Goal: Task Accomplishment & Management: Complete application form

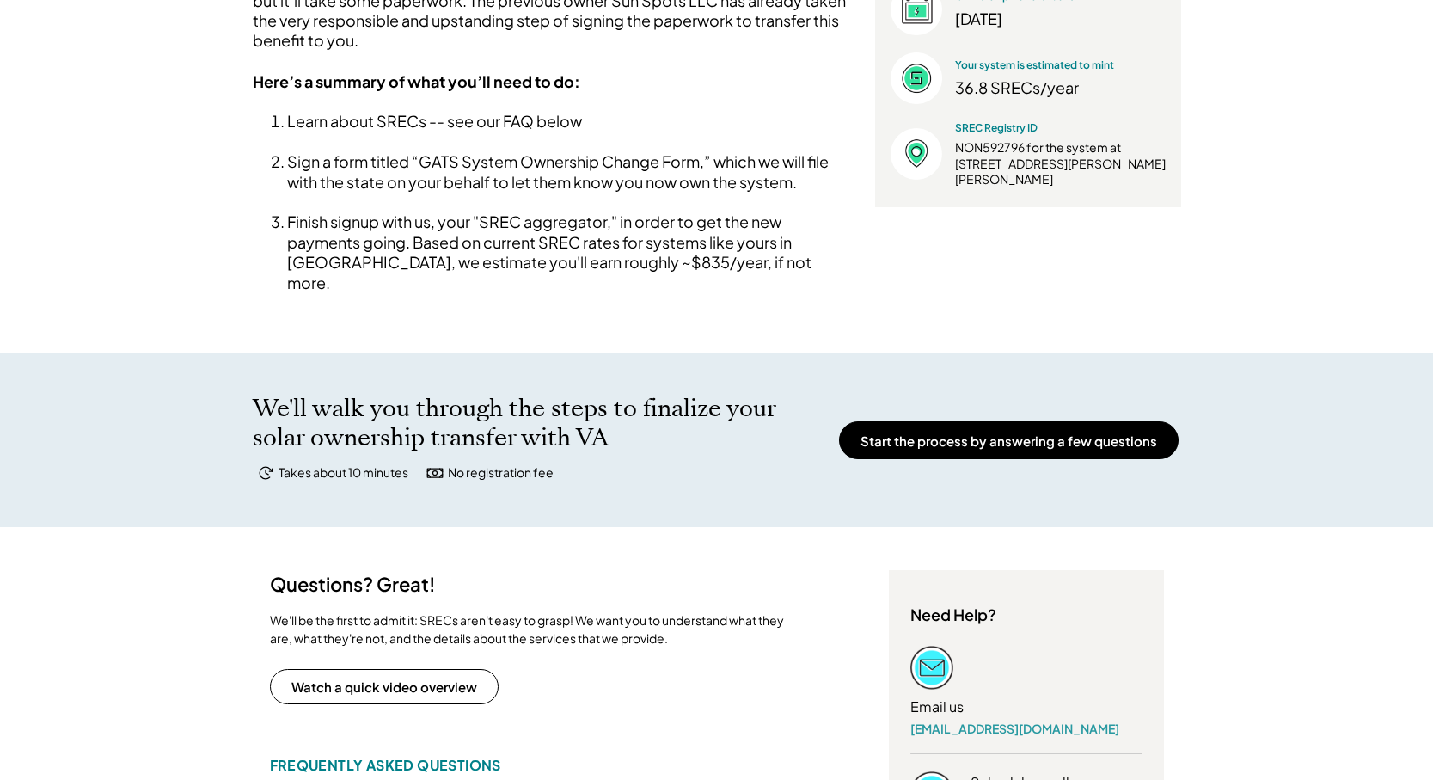
scroll to position [426, 0]
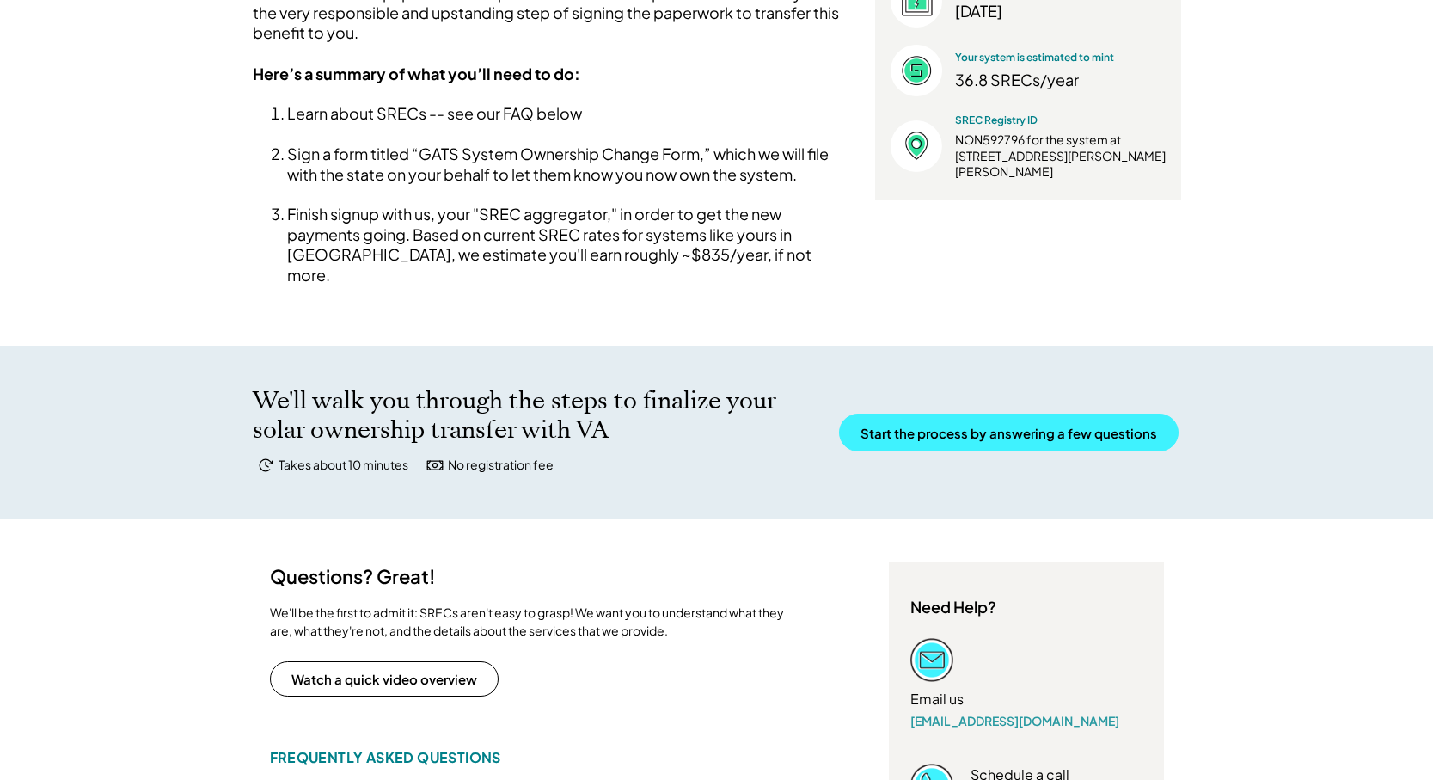
click at [939, 413] on button "Start the process by answering a few questions" at bounding box center [1009, 432] width 340 height 38
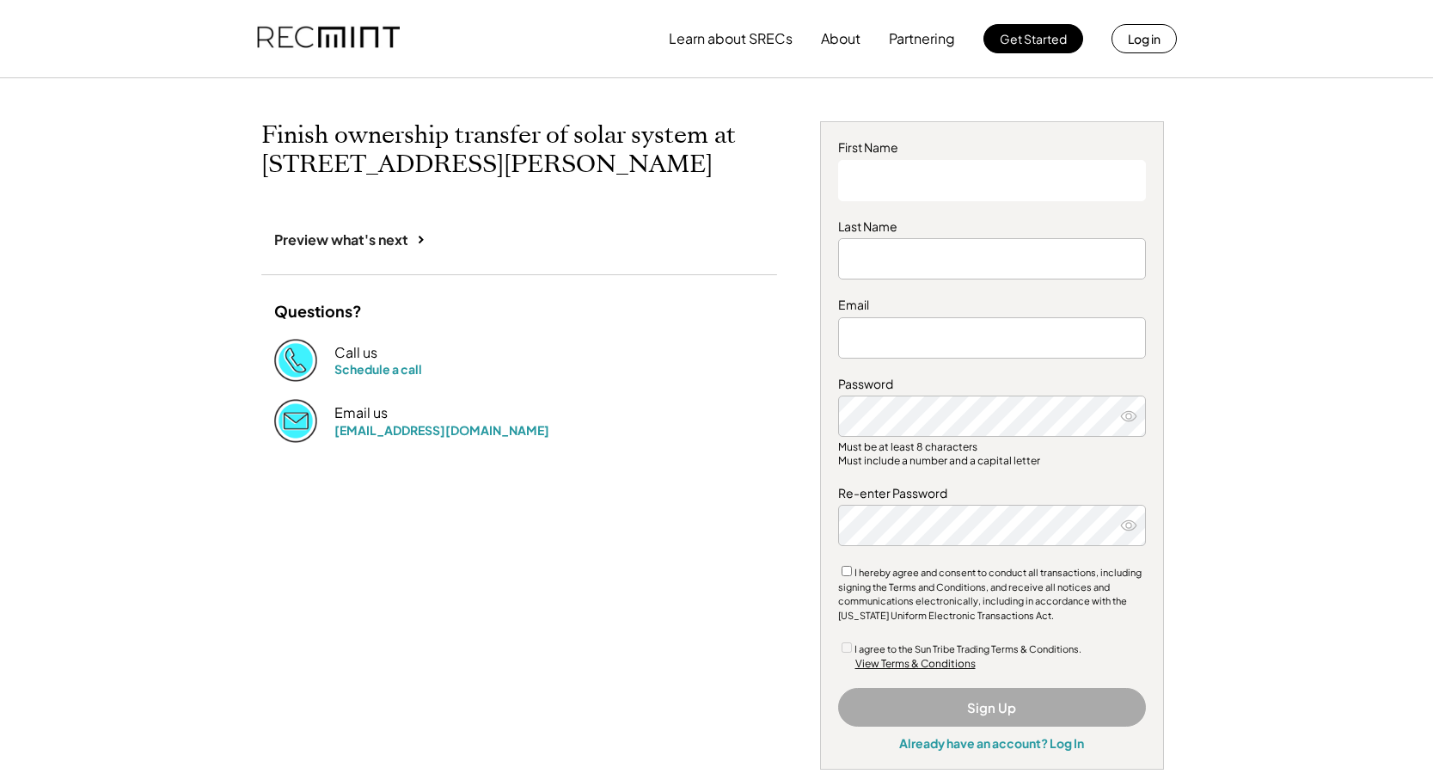
click at [955, 186] on input "input" at bounding box center [992, 180] width 308 height 41
type input "*******"
type input "**********"
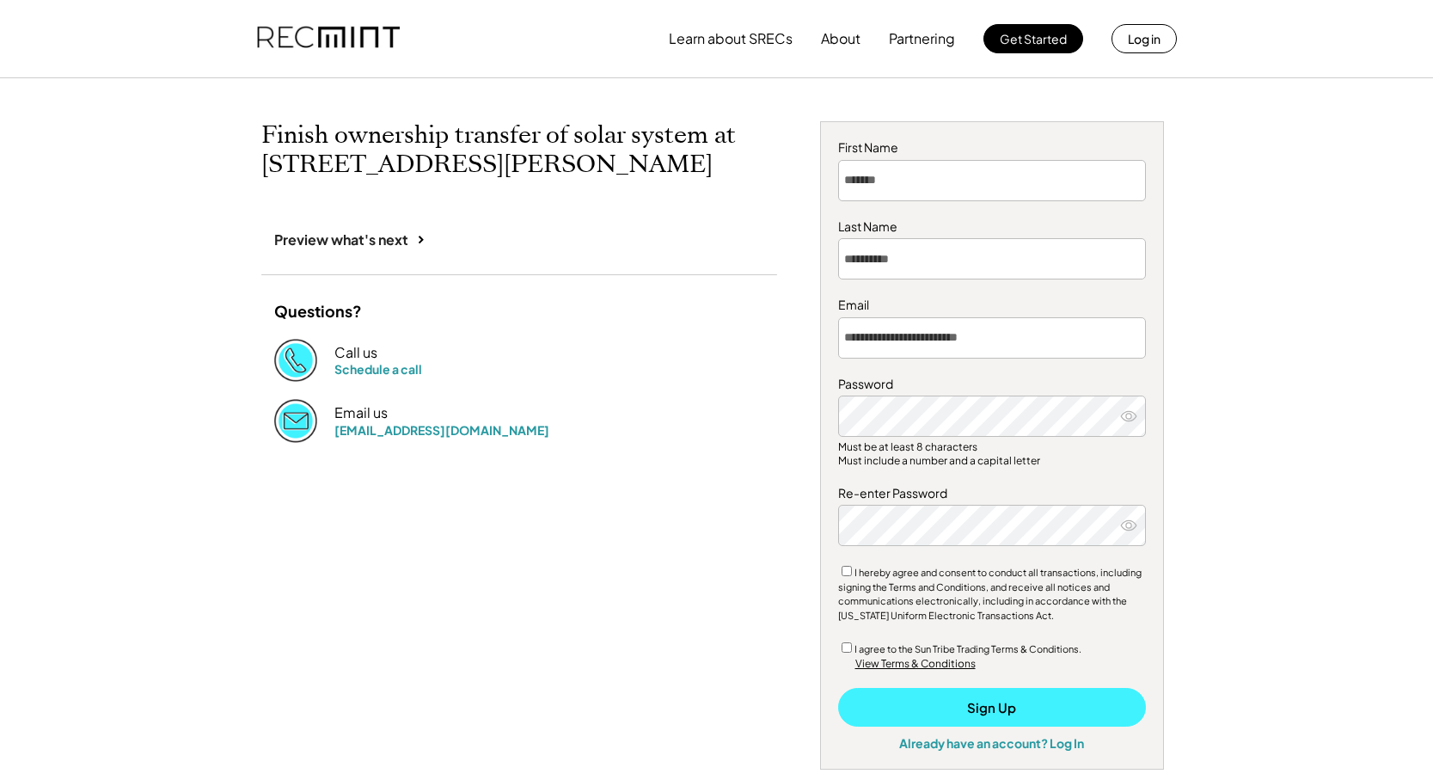
click at [904, 699] on button "Sign Up" at bounding box center [992, 707] width 308 height 39
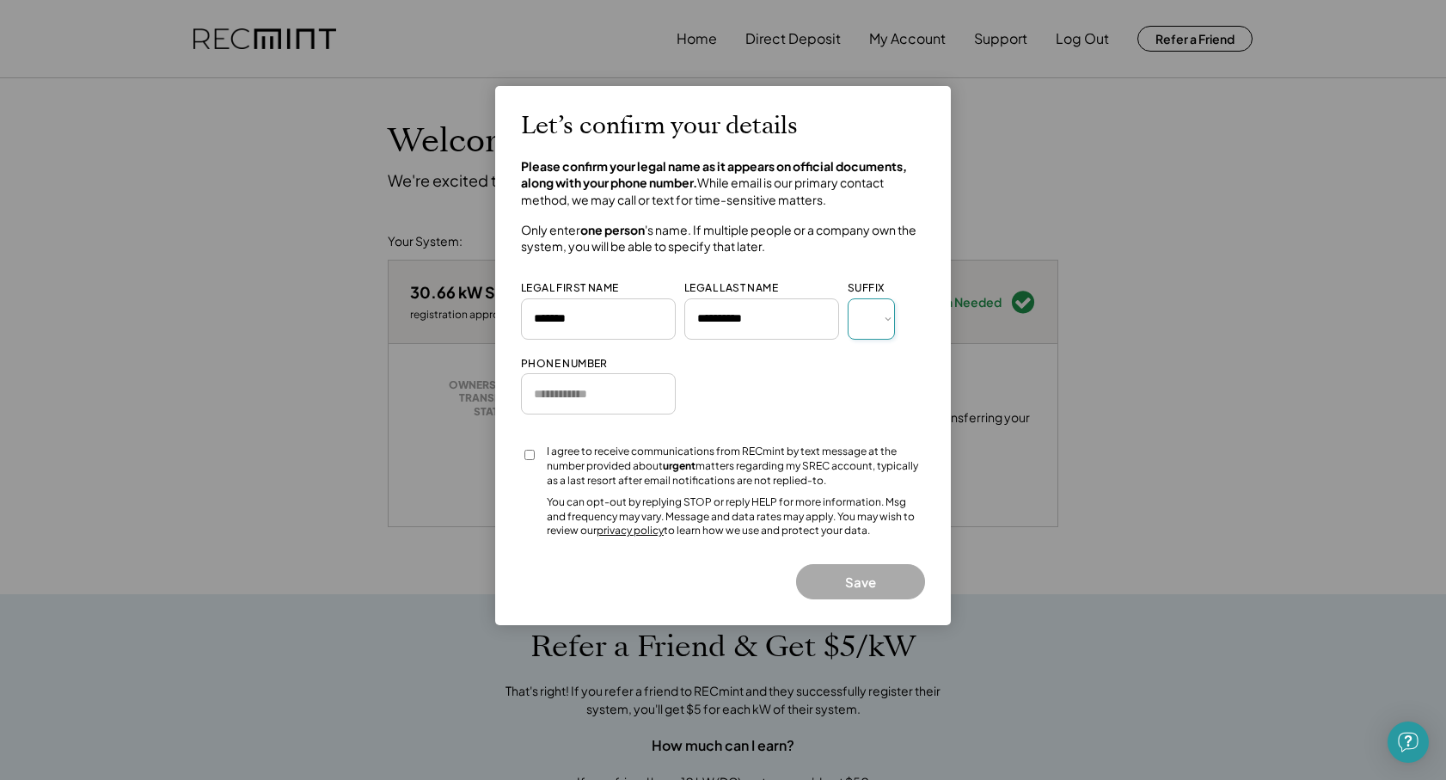
select select "*****"
click at [581, 384] on input "input" at bounding box center [598, 393] width 155 height 41
type input "**********"
click at [857, 570] on button "Save" at bounding box center [860, 581] width 129 height 35
click at [828, 572] on button "Save" at bounding box center [860, 581] width 129 height 35
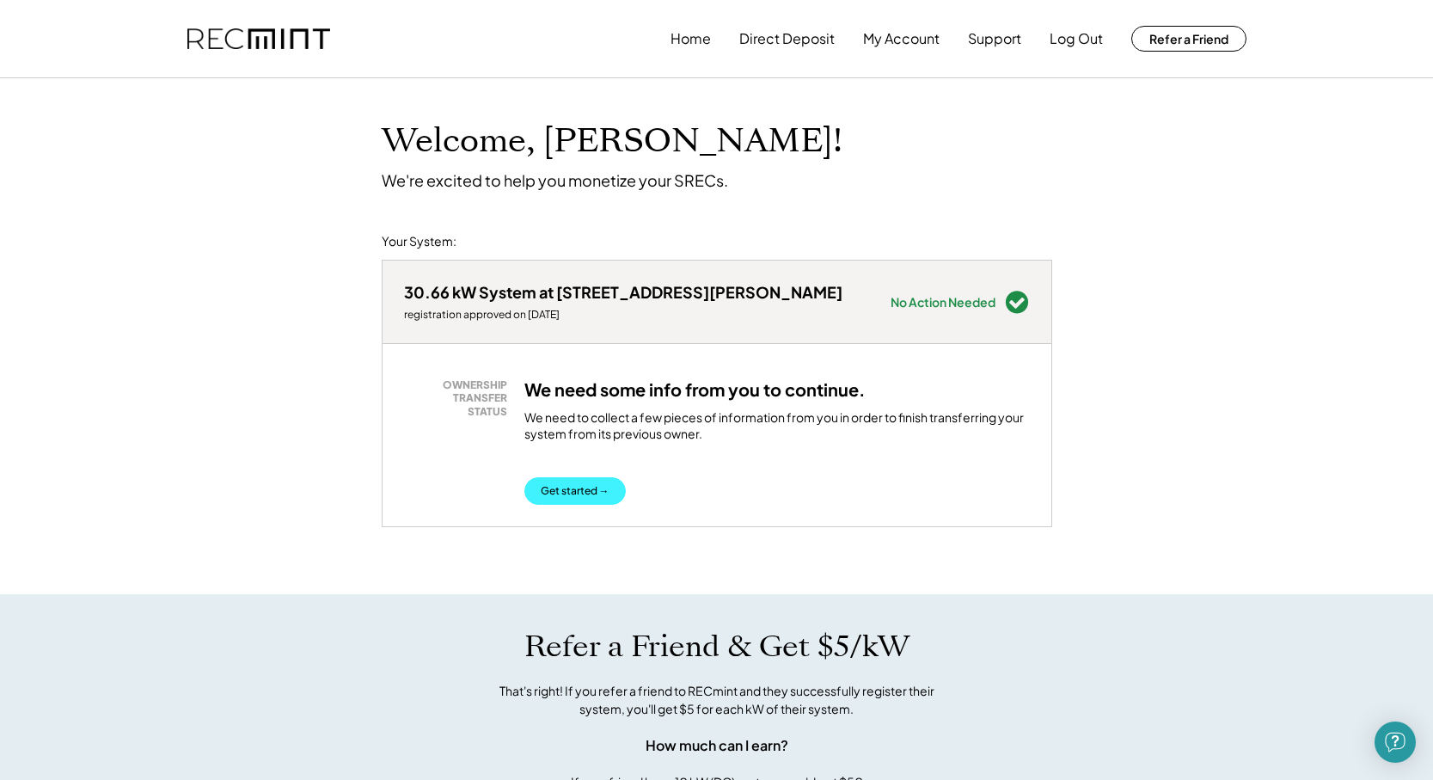
click at [589, 485] on button "Get started →" at bounding box center [574, 491] width 101 height 28
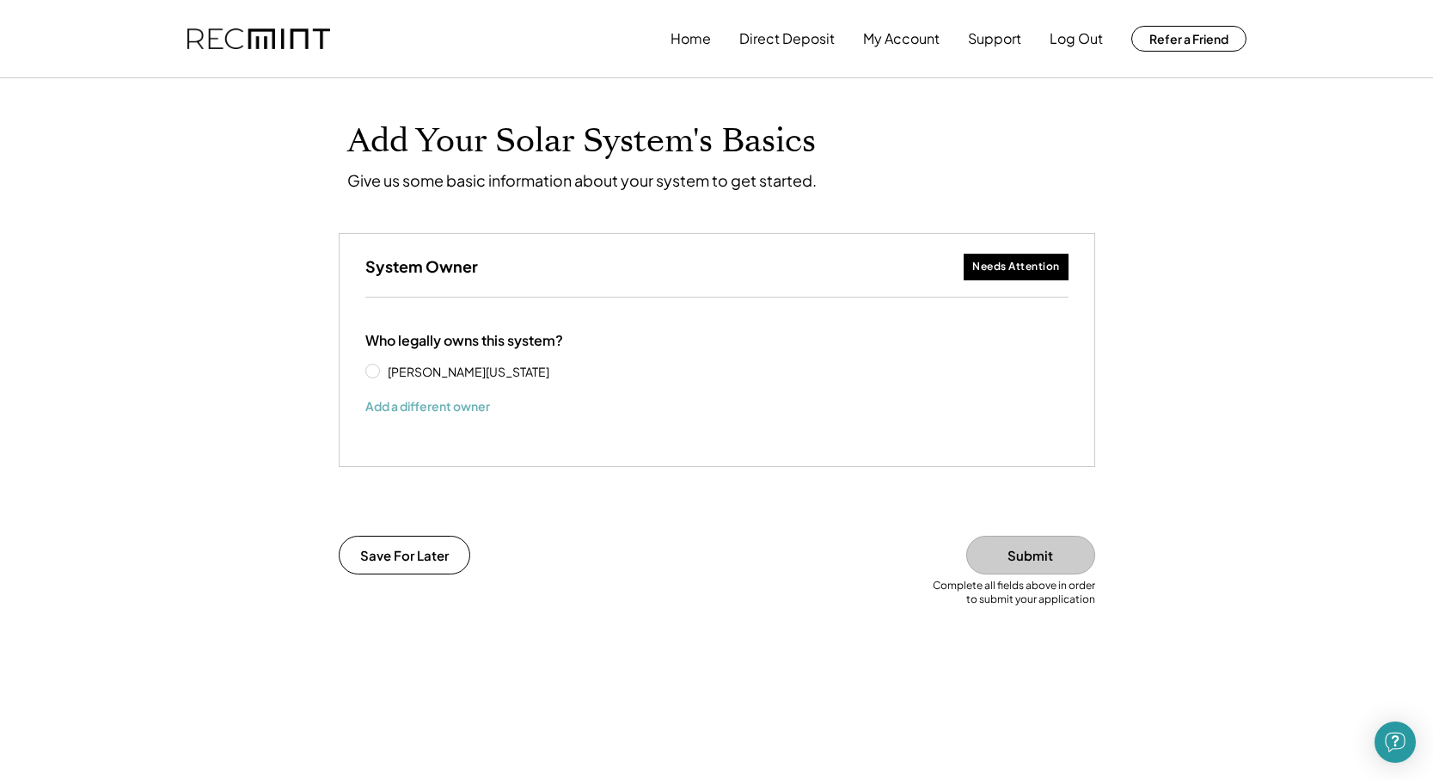
click at [460, 407] on button "Add a different owner" at bounding box center [427, 406] width 125 height 26
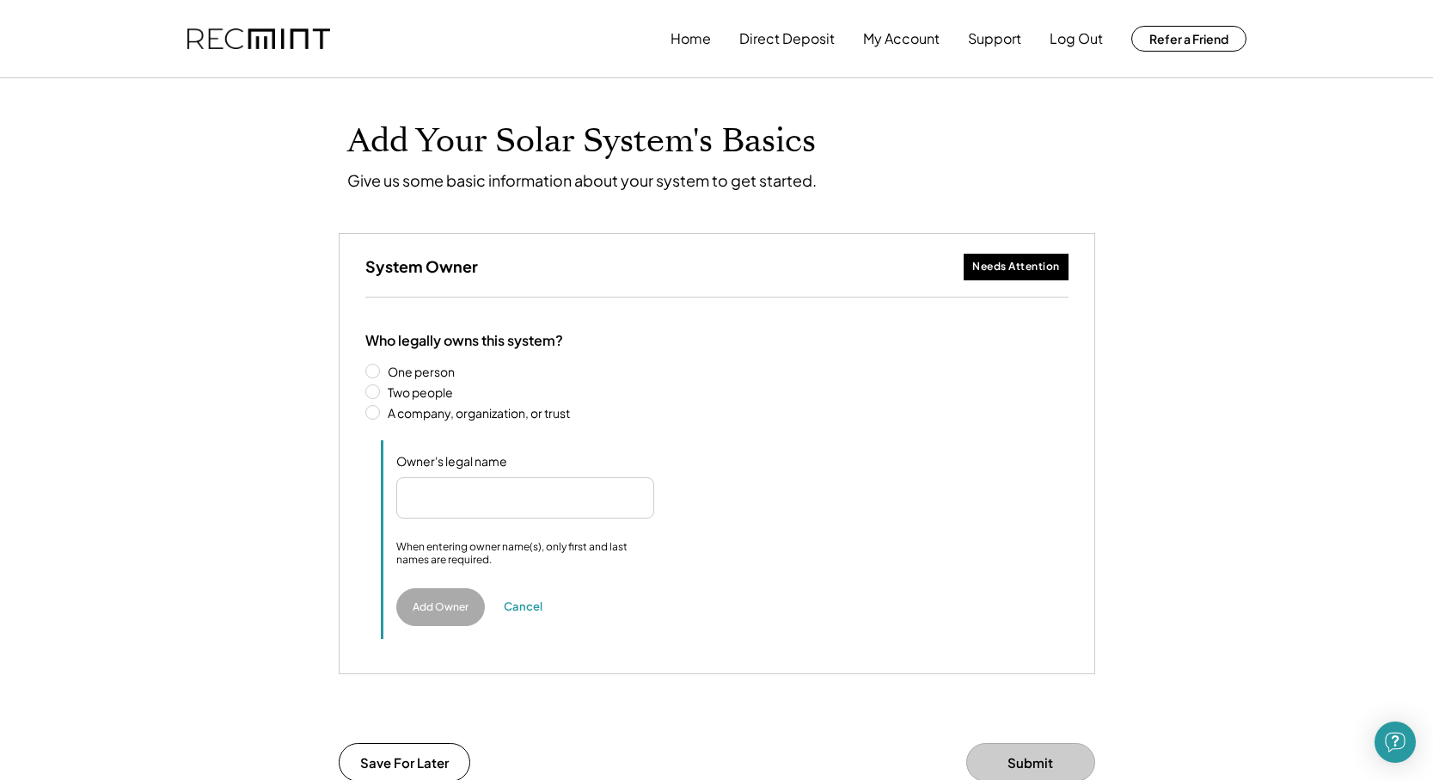
click at [382, 414] on label "A company, organization, or trust" at bounding box center [725, 413] width 686 height 12
click at [423, 499] on input "input" at bounding box center [525, 497] width 258 height 41
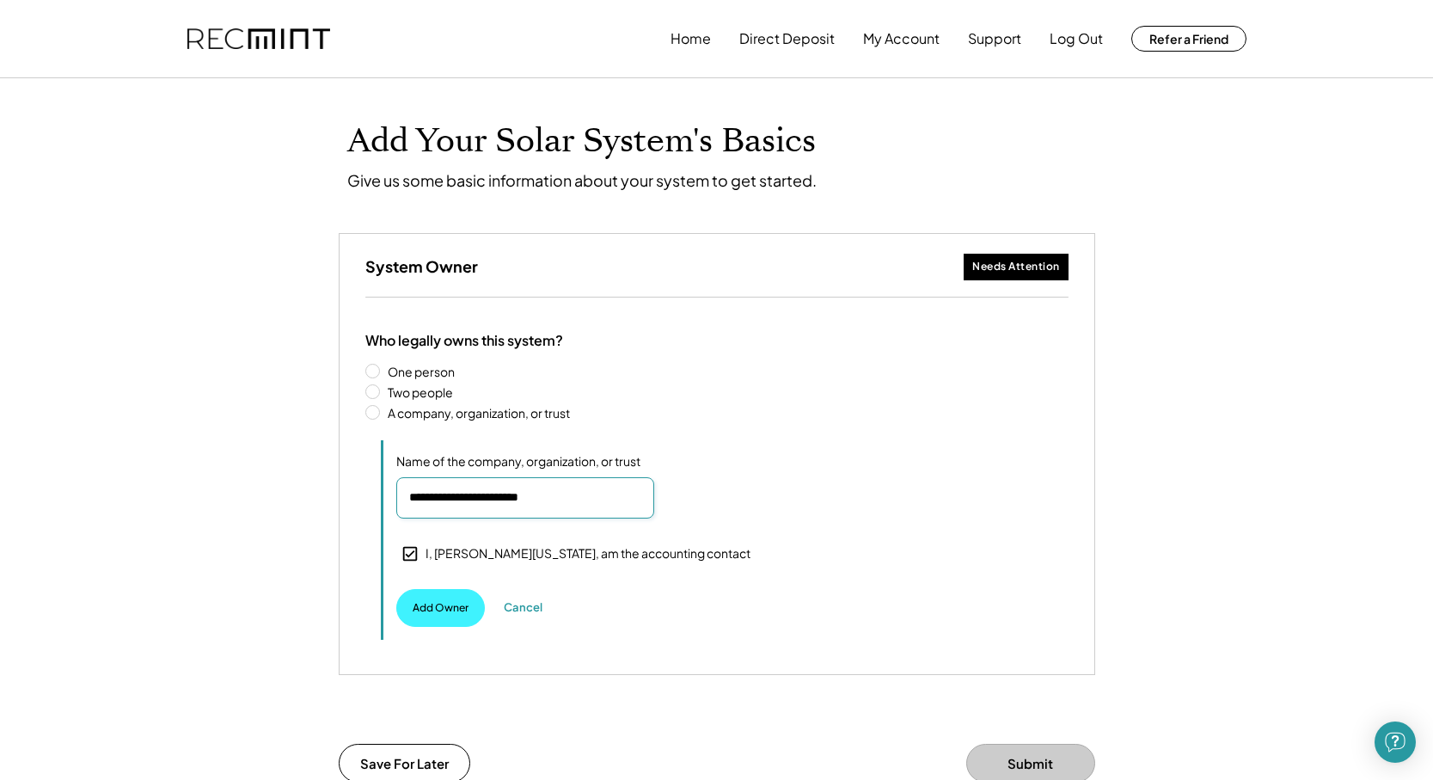
type input "**********"
click at [433, 603] on button "Add Owner" at bounding box center [440, 608] width 89 height 38
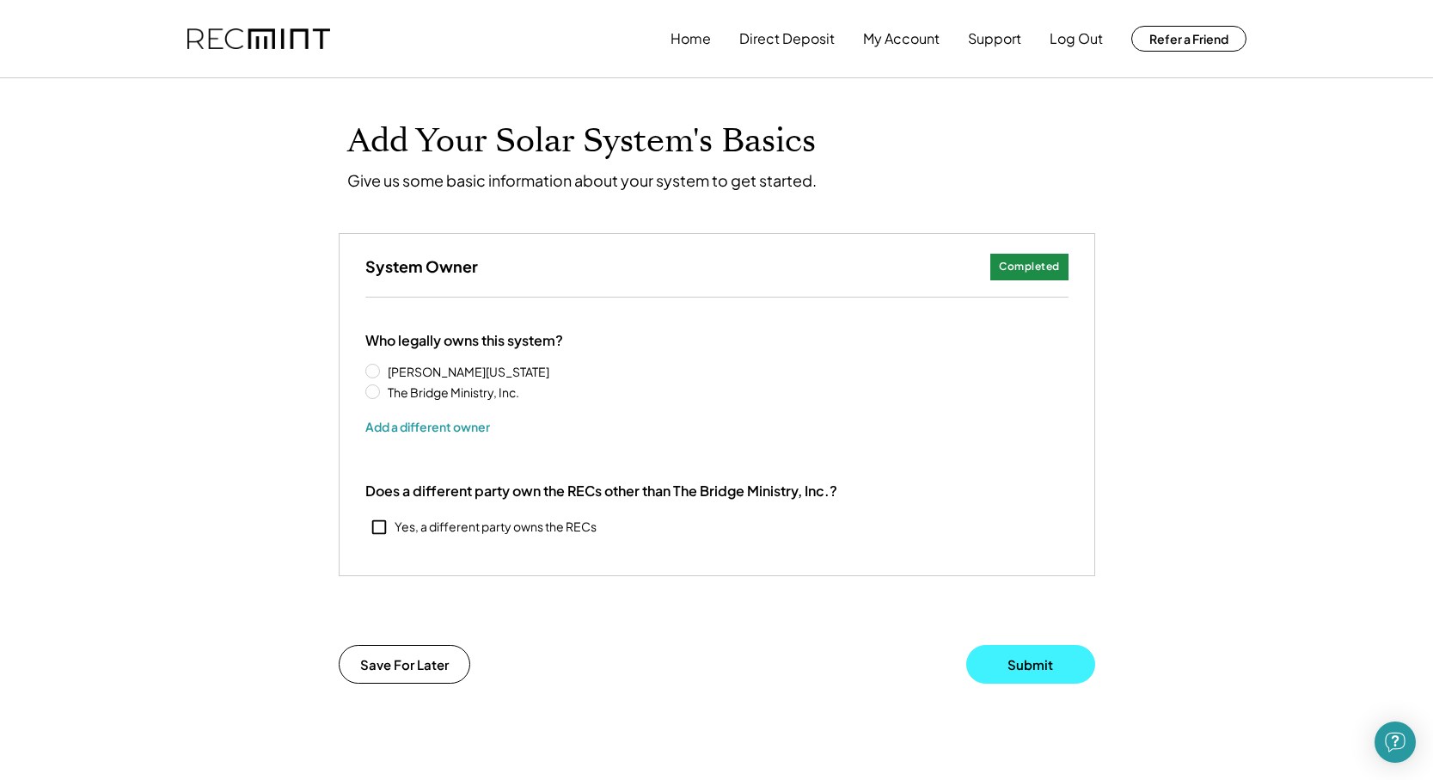
click at [1026, 658] on button "Submit" at bounding box center [1030, 664] width 129 height 39
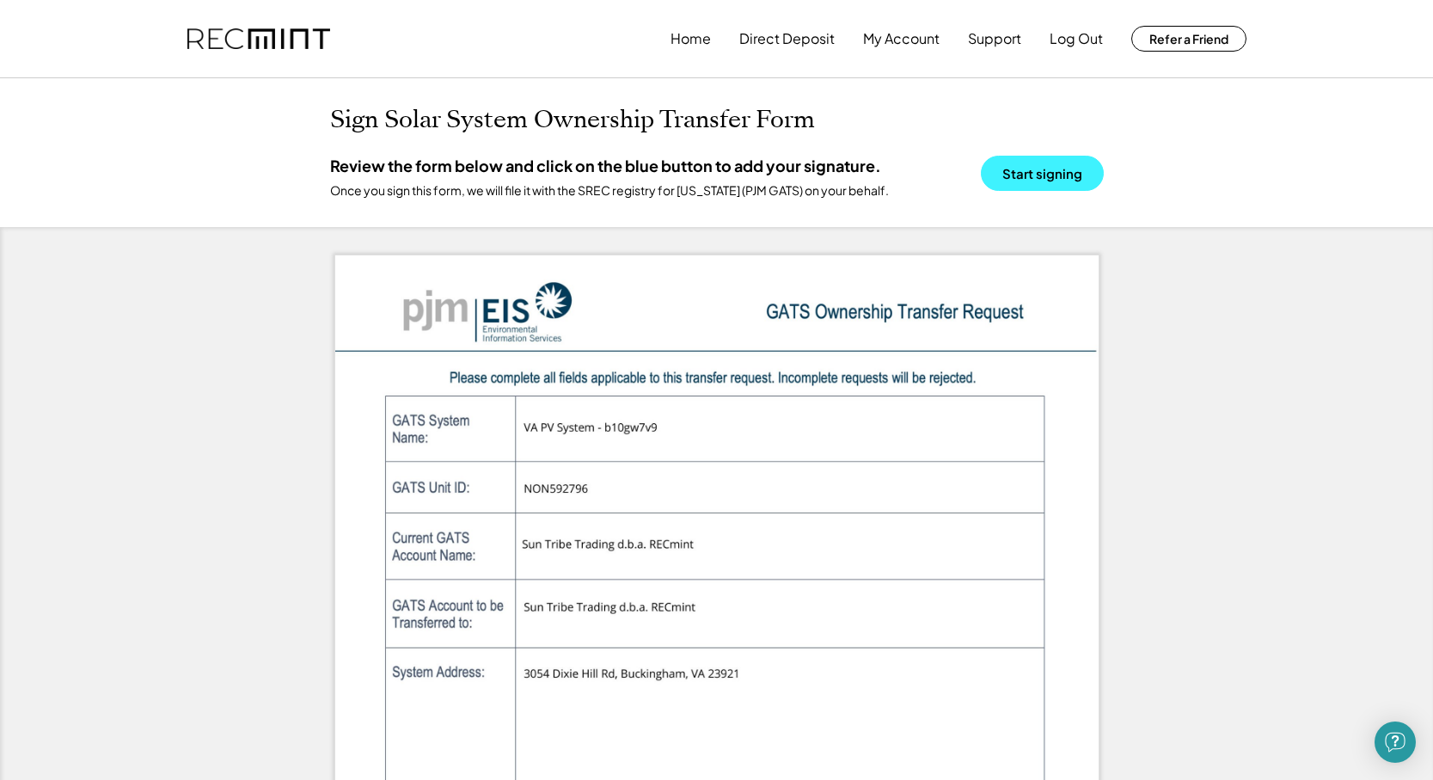
click at [1068, 168] on button "Start signing" at bounding box center [1042, 173] width 123 height 35
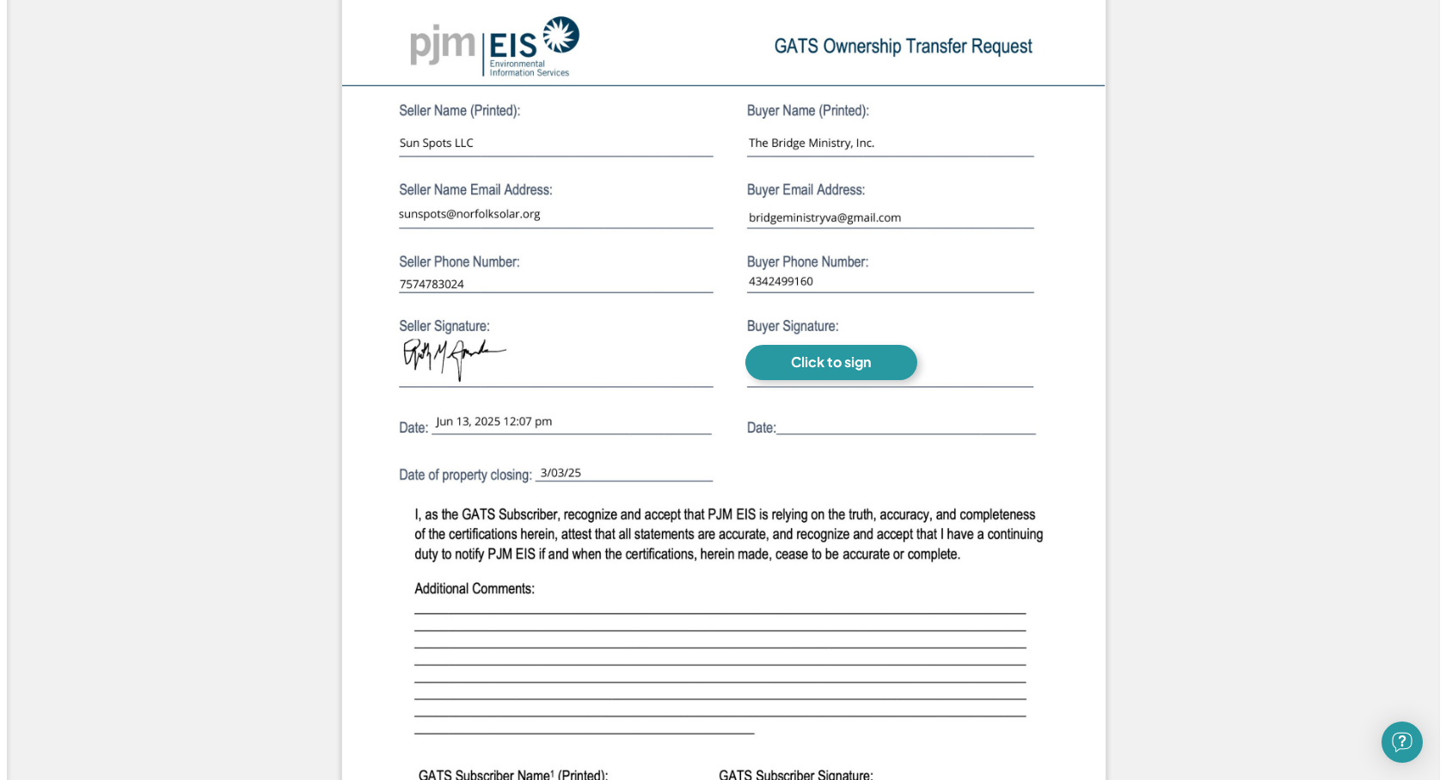
scroll to position [1279, 0]
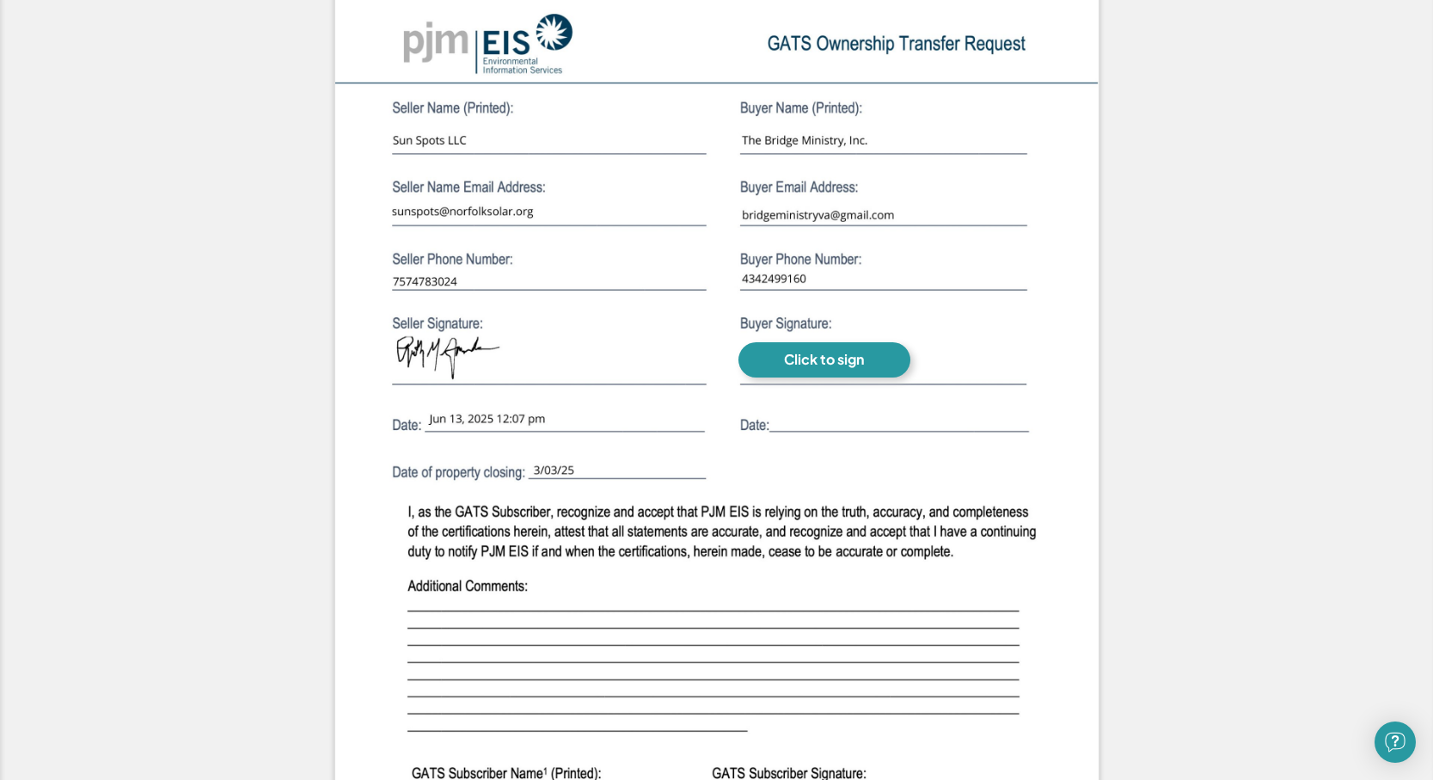
click at [843, 364] on div "Click to sign" at bounding box center [824, 360] width 80 height 18
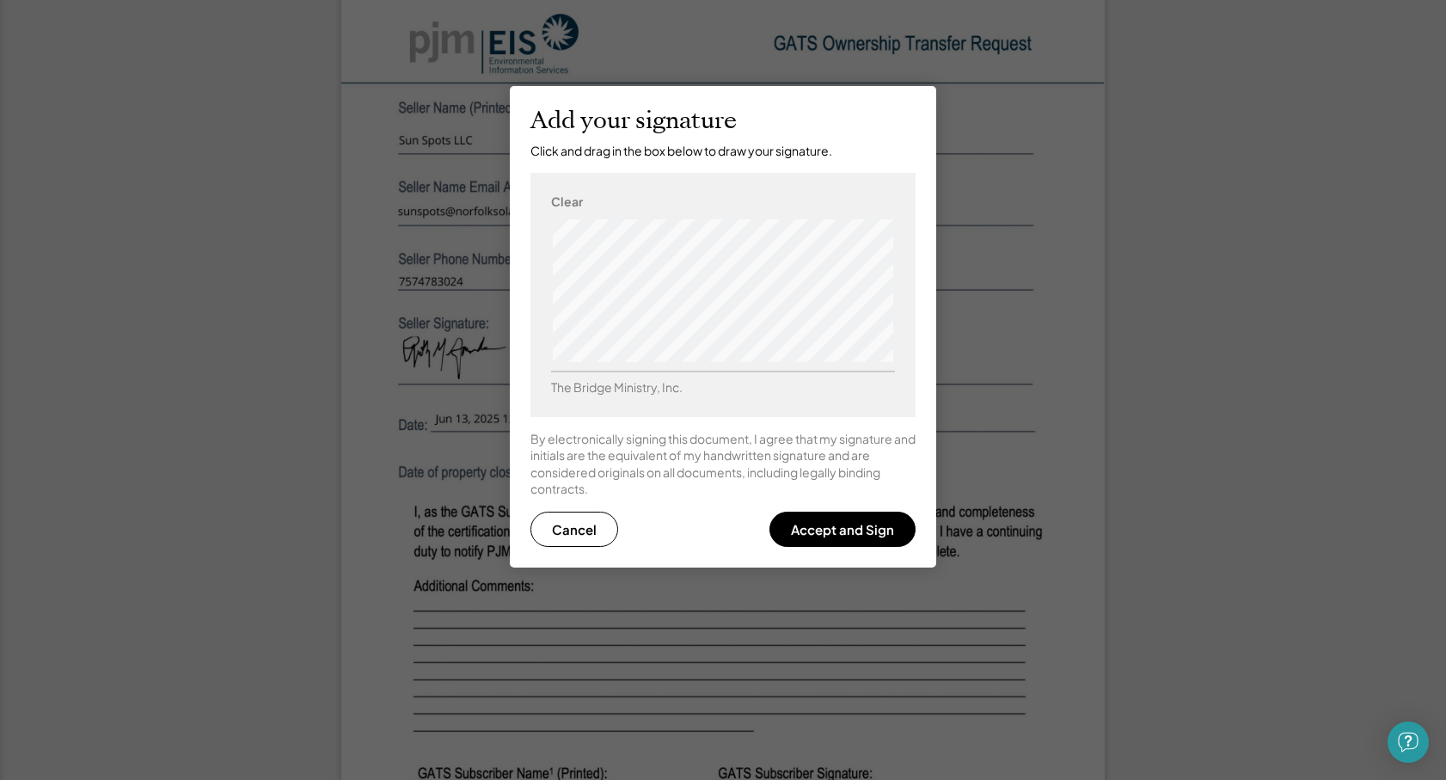
click at [908, 267] on div "Clear The Bridge Ministry, Inc." at bounding box center [722, 294] width 385 height 243
click at [901, 316] on div "Clear The Bridge Ministry, Inc." at bounding box center [722, 294] width 385 height 243
click at [846, 529] on button "Accept and Sign" at bounding box center [842, 528] width 146 height 35
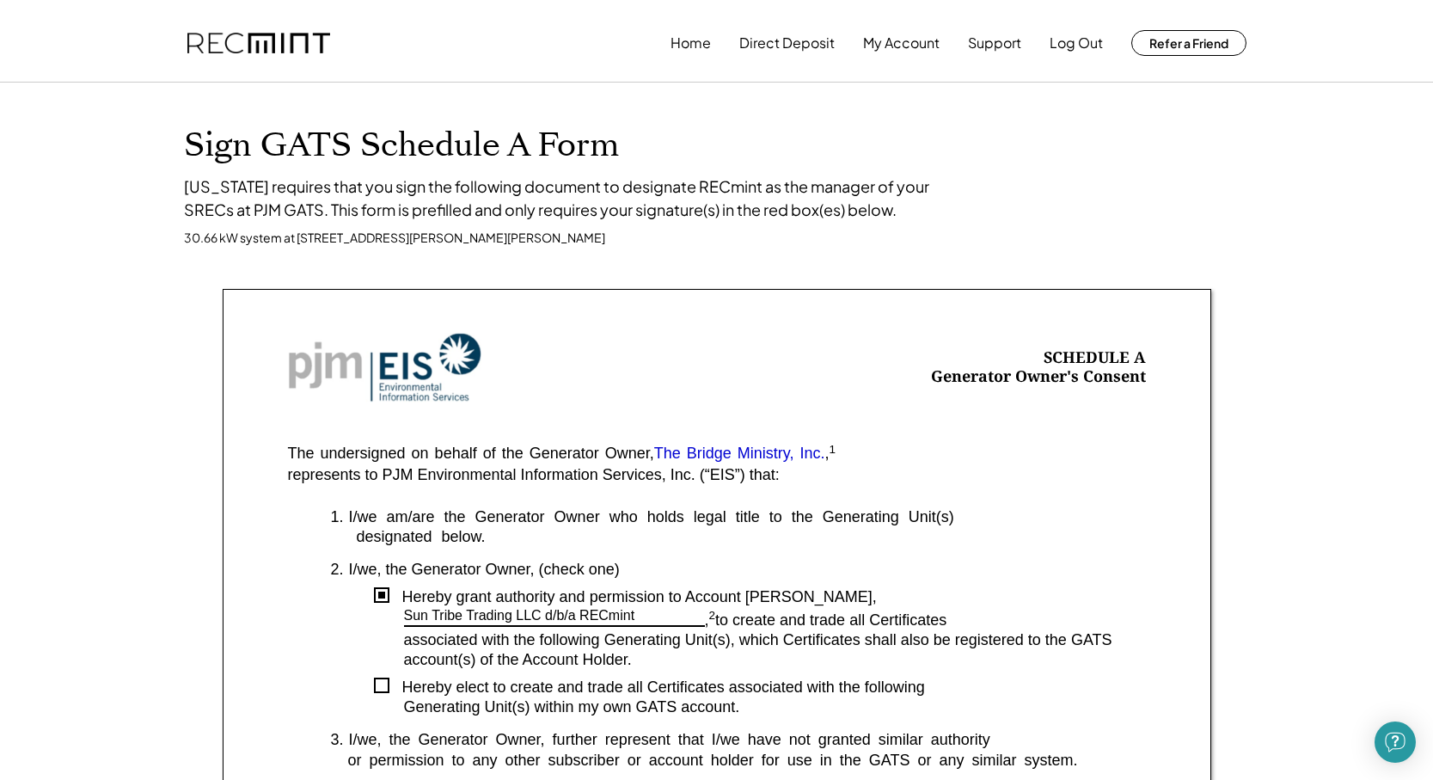
click at [382, 681] on div at bounding box center [381, 684] width 15 height 15
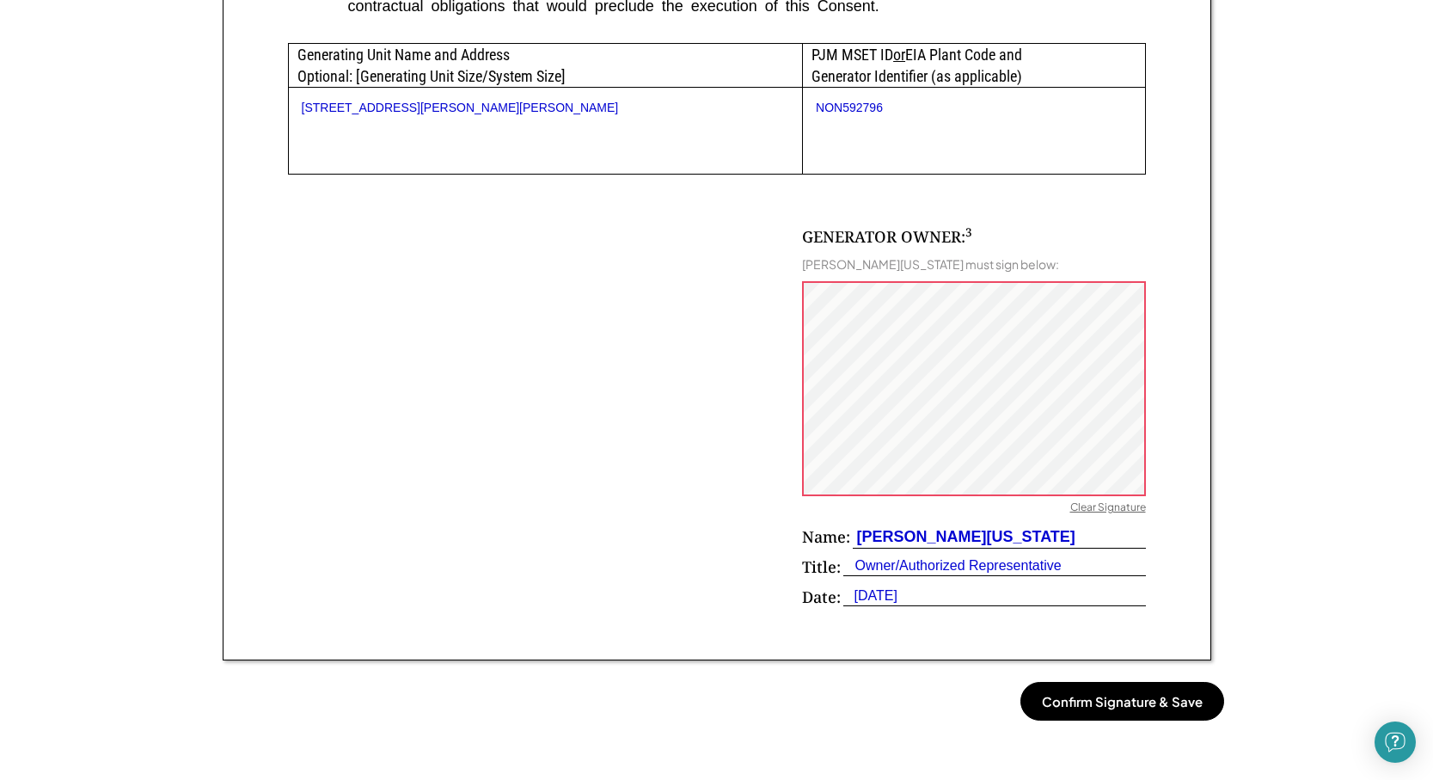
scroll to position [944, 0]
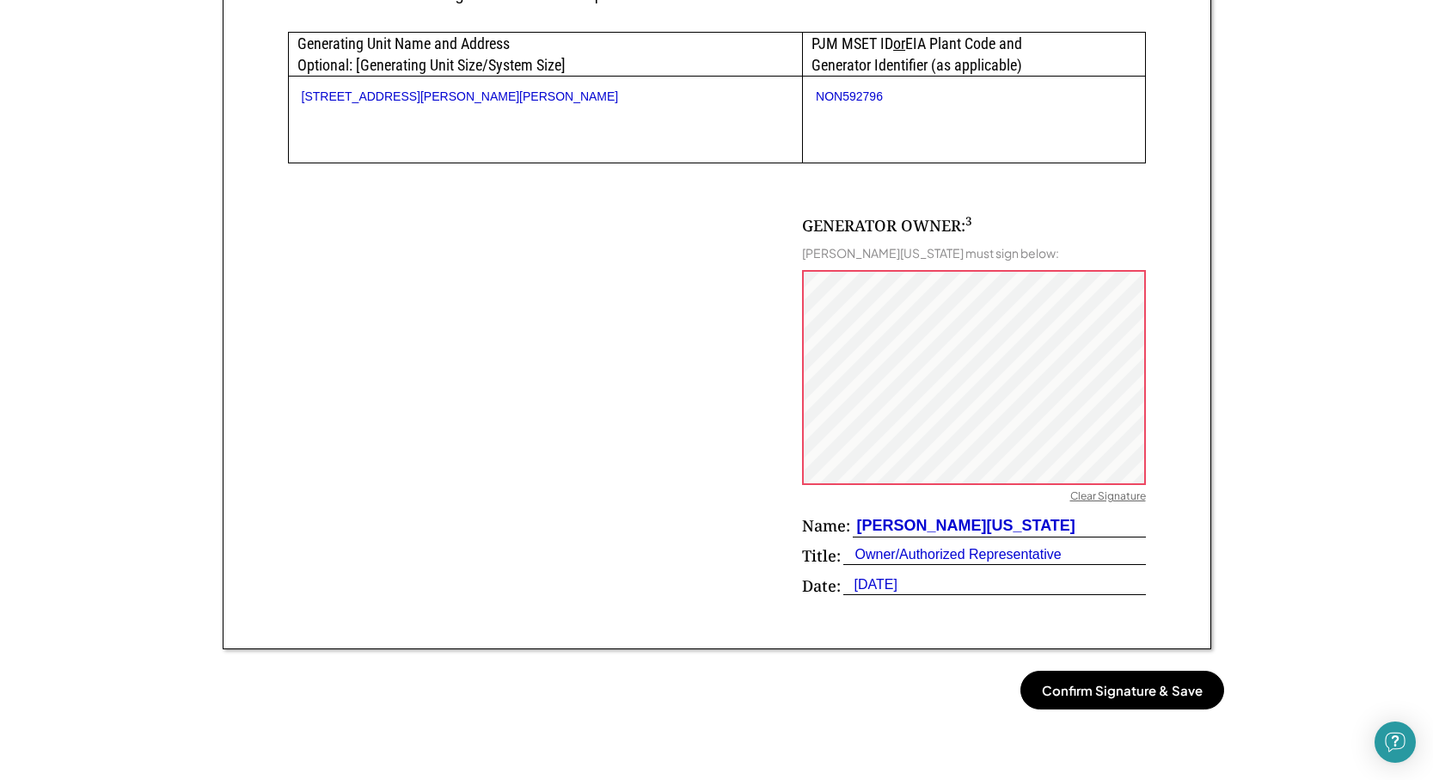
click at [1173, 681] on button "Confirm Signature & Save" at bounding box center [1122, 689] width 204 height 39
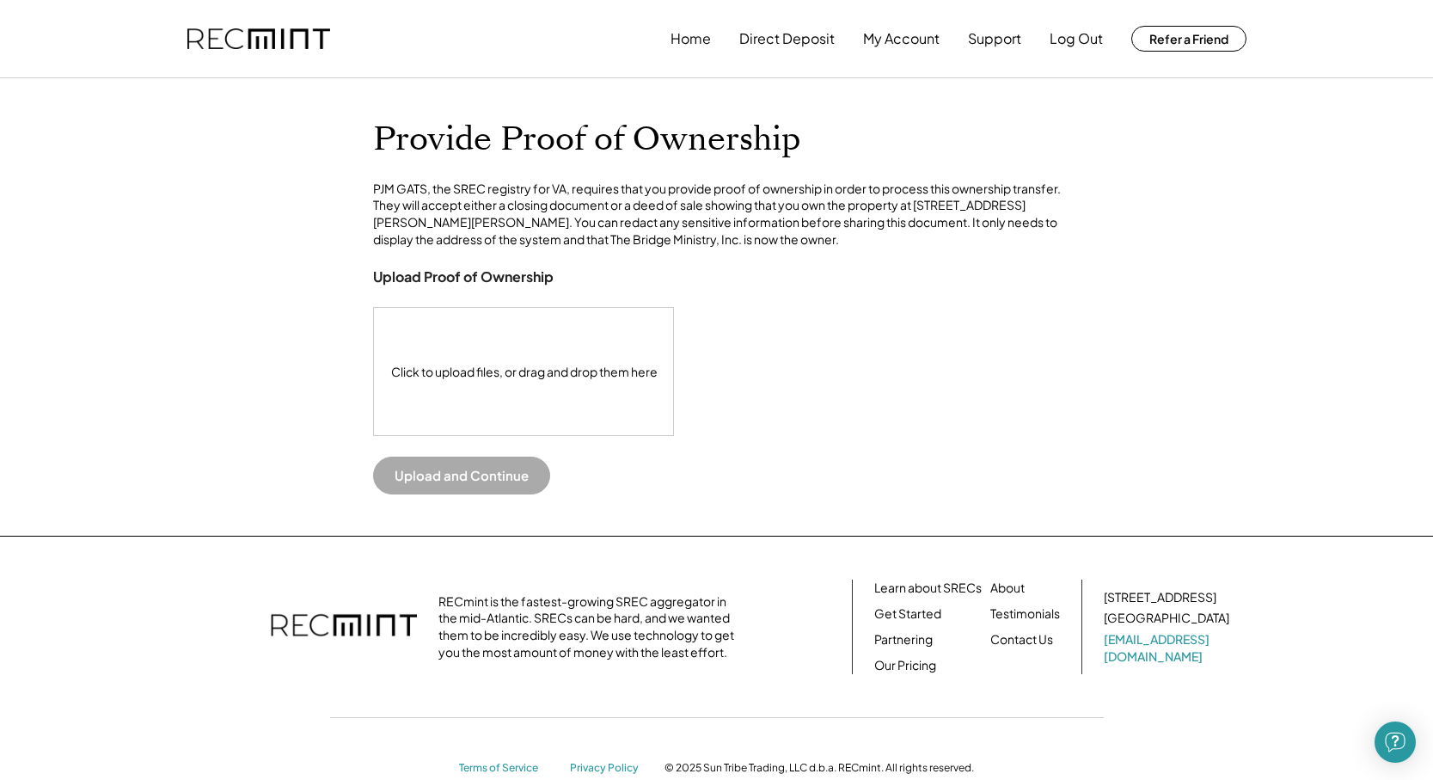
click at [485, 404] on div "Click to upload files, or drag and drop them here" at bounding box center [524, 371] width 301 height 127
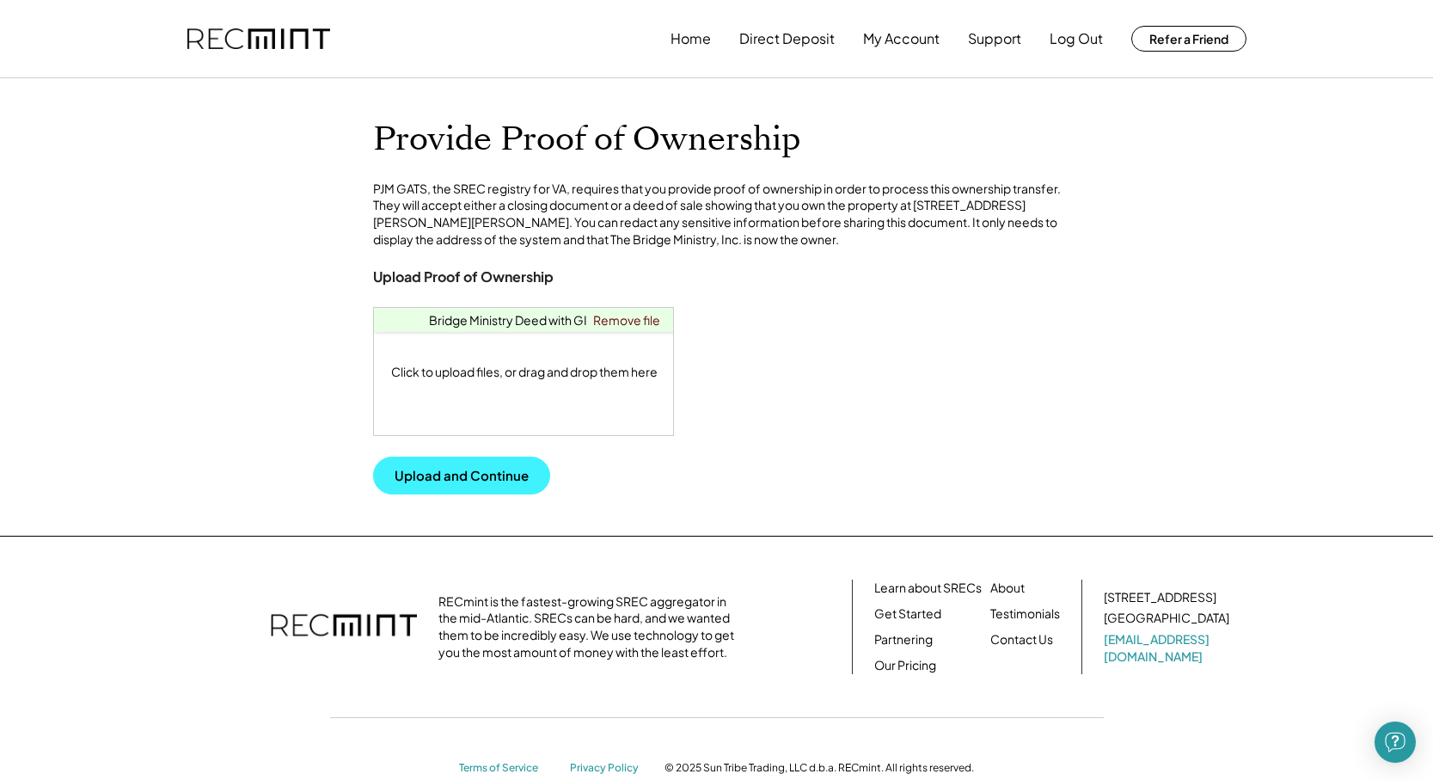
click at [482, 494] on button "Upload and Continue" at bounding box center [461, 475] width 177 height 38
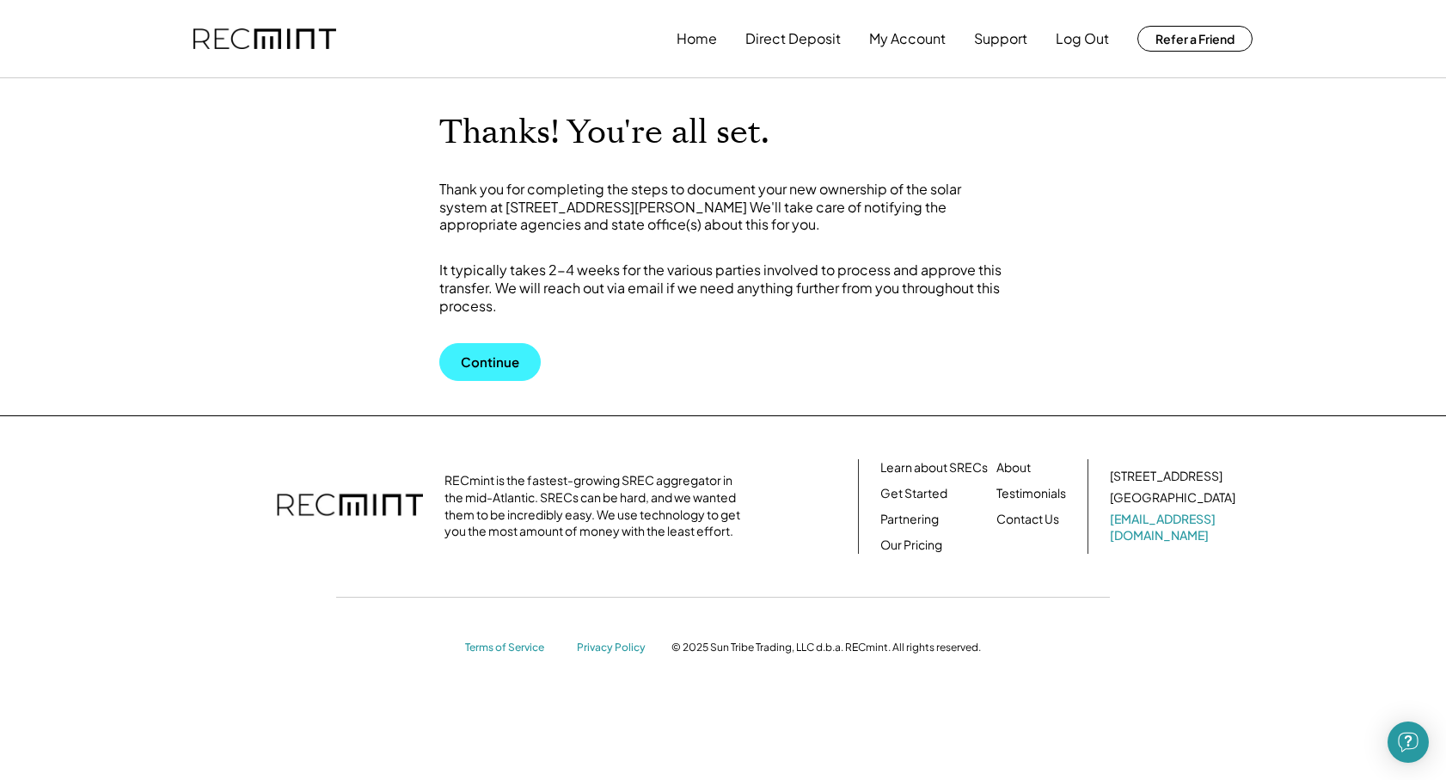
click at [492, 350] on button "Continue" at bounding box center [489, 362] width 101 height 38
